Goal: Task Accomplishment & Management: Manage account settings

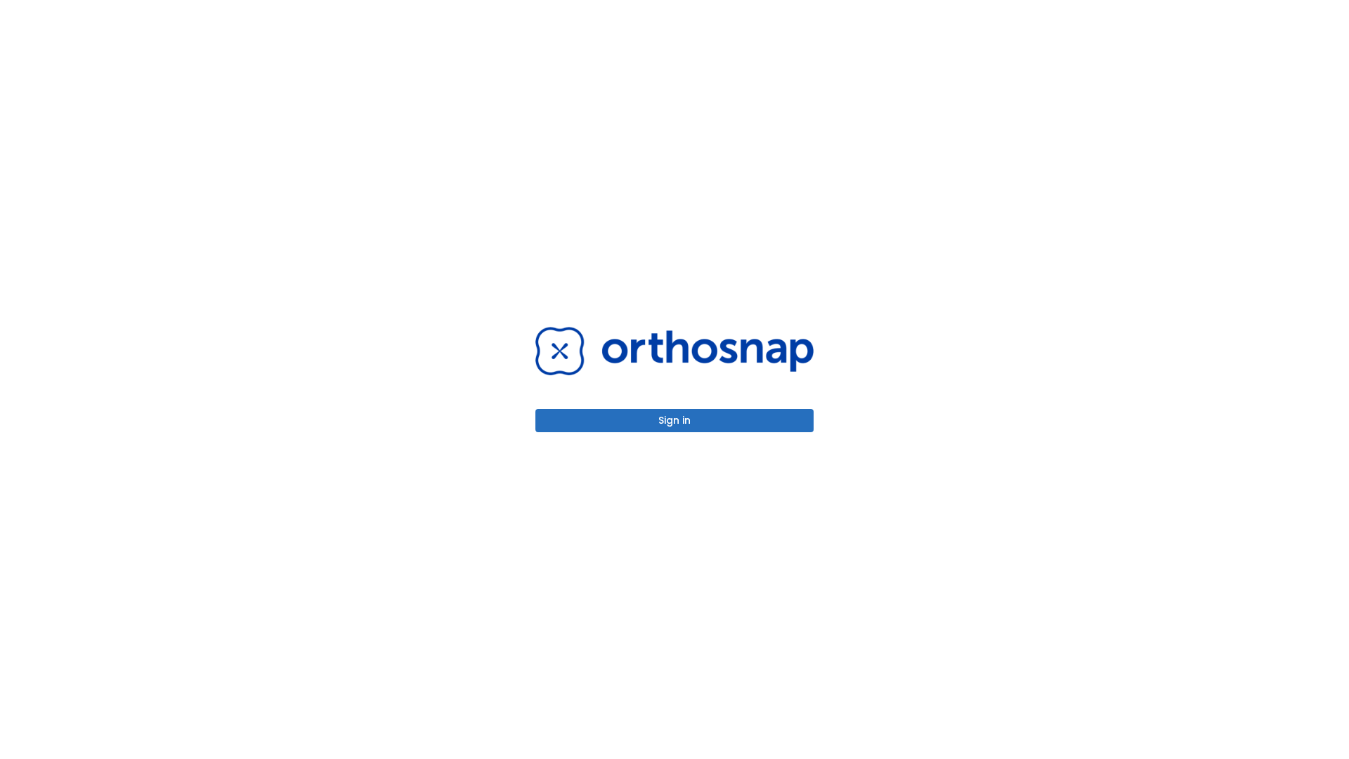
click at [674, 420] on button "Sign in" at bounding box center [674, 420] width 278 height 23
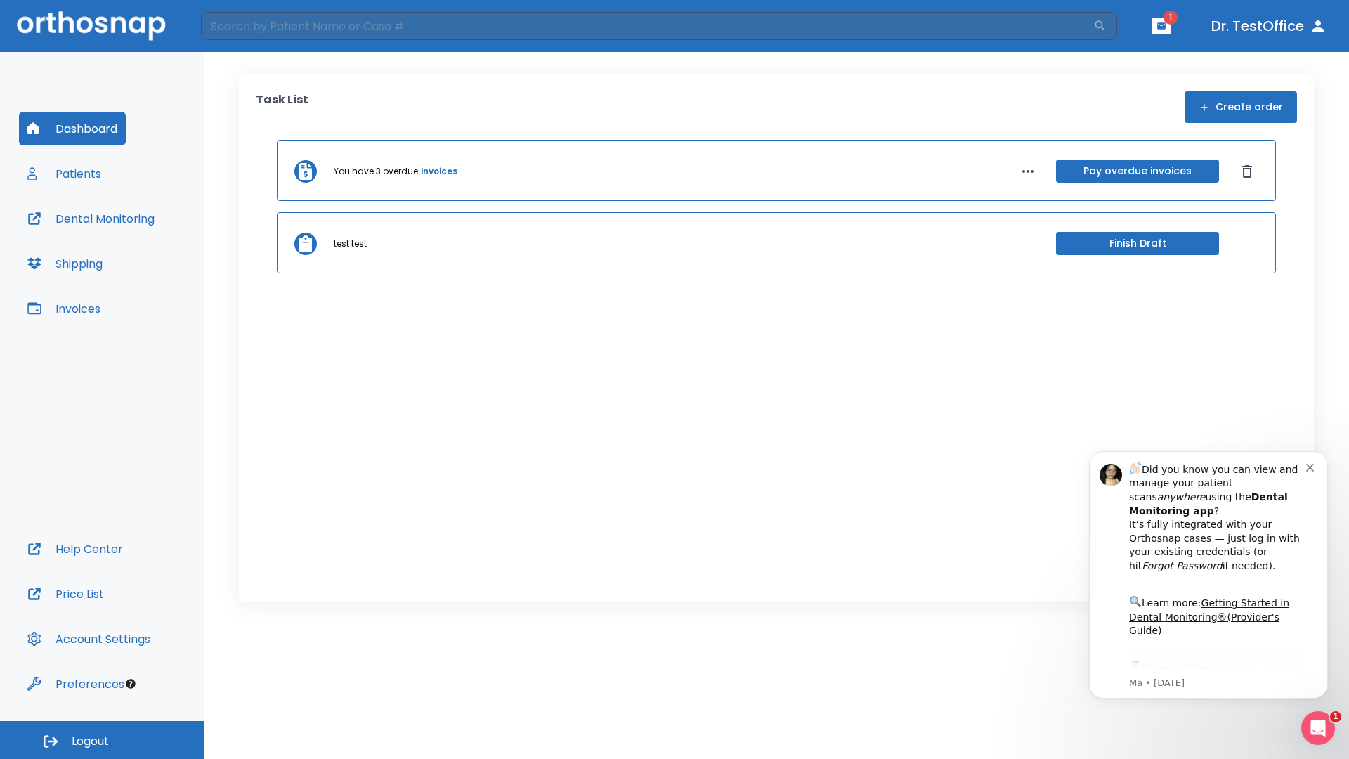
click at [102, 740] on span "Logout" at bounding box center [90, 741] width 37 height 15
